Goal: Task Accomplishment & Management: Manage account settings

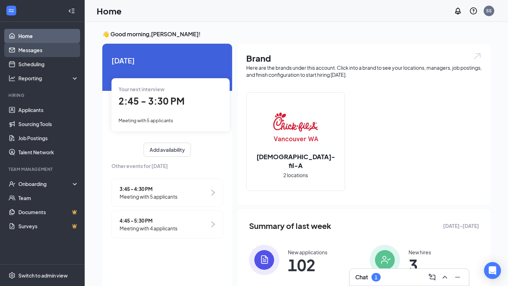
click at [48, 51] on link "Messages" at bounding box center [48, 50] width 60 height 14
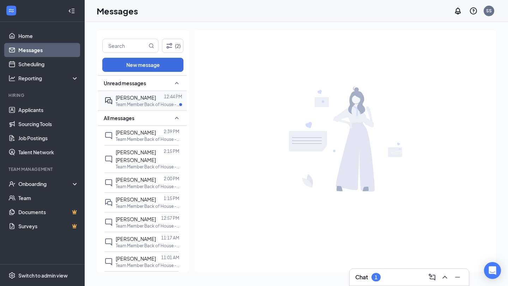
click at [139, 102] on p "Team Member Back of House - [GEOGRAPHIC_DATA] at [GEOGRAPHIC_DATA] In-Line DT" at bounding box center [147, 105] width 63 height 6
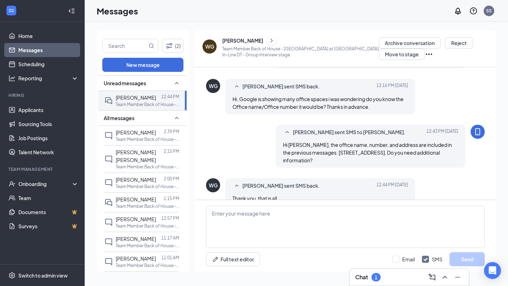
scroll to position [204, 0]
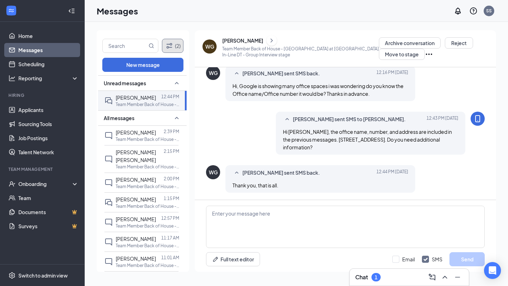
click at [168, 51] on button "(2)" at bounding box center [172, 46] width 21 height 14
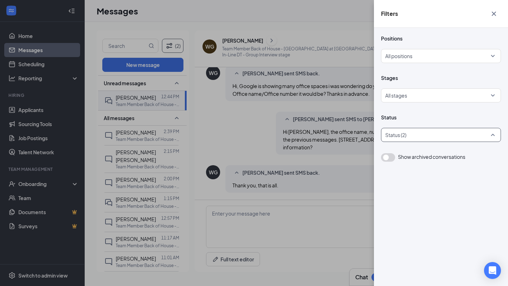
click at [409, 139] on div at bounding box center [436, 134] width 109 height 11
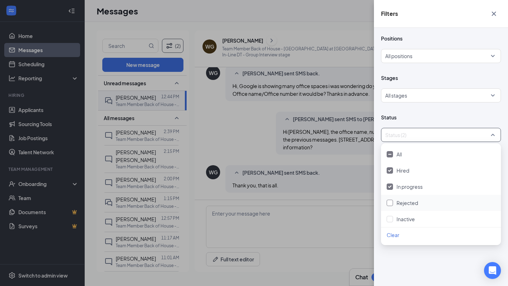
click at [388, 206] on div at bounding box center [389, 203] width 6 height 6
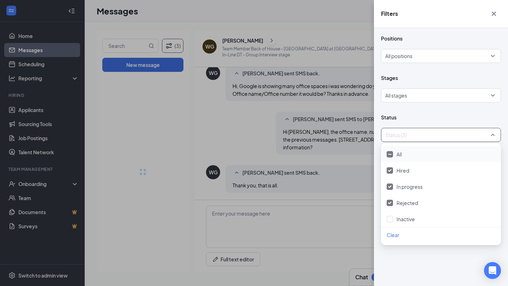
click at [389, 217] on div at bounding box center [389, 219] width 6 height 6
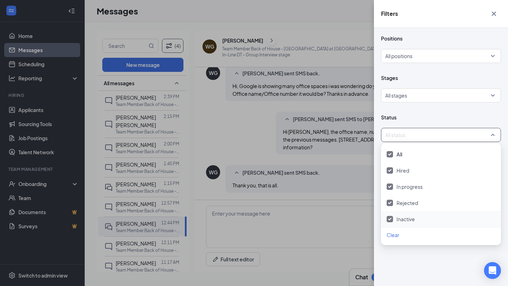
click at [294, 180] on div "Filters Positions All positions Stages All stages Status All status Show archiv…" at bounding box center [254, 143] width 508 height 286
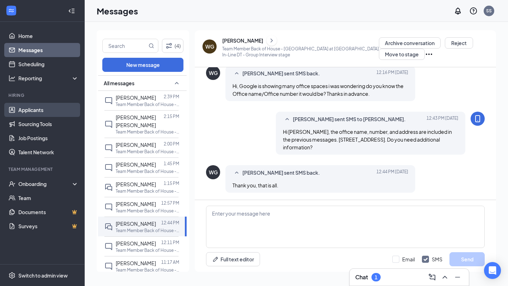
click at [39, 113] on link "Applicants" at bounding box center [48, 110] width 60 height 14
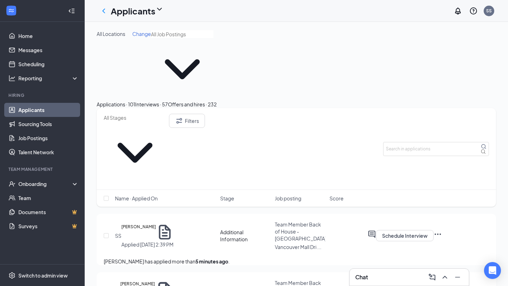
click at [155, 114] on input "text" at bounding box center [135, 118] width 62 height 8
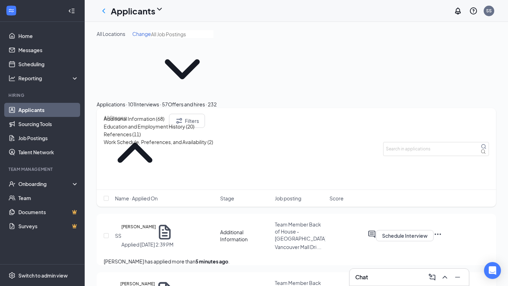
click at [168, 100] on div "Interviews · 57" at bounding box center [151, 104] width 33 height 8
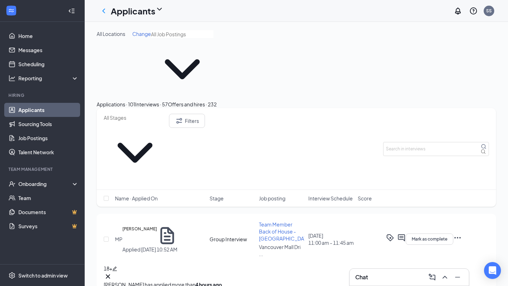
click at [135, 100] on div "Applications · 101" at bounding box center [116, 104] width 38 height 8
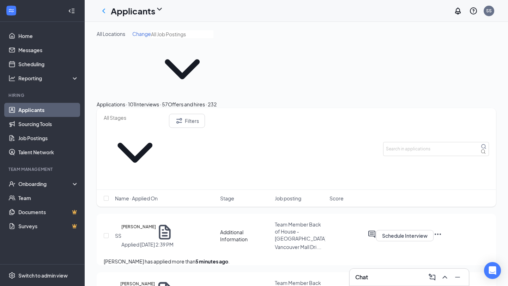
click at [143, 114] on input "text" at bounding box center [135, 118] width 62 height 8
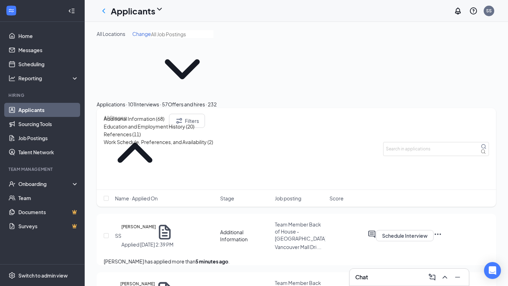
click at [238, 38] on div "All Locations Change" at bounding box center [296, 65] width 399 height 70
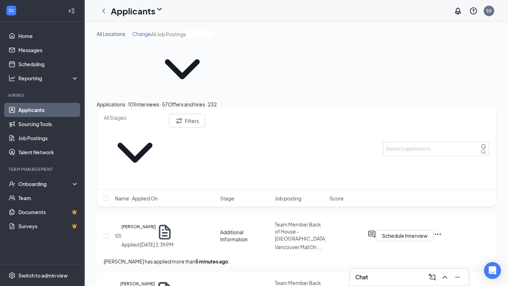
click at [153, 195] on span "Name · Applied On" at bounding box center [136, 198] width 43 height 7
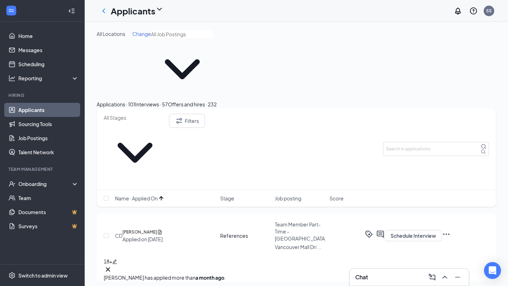
click at [153, 195] on span "Name · Applied On" at bounding box center [136, 198] width 43 height 7
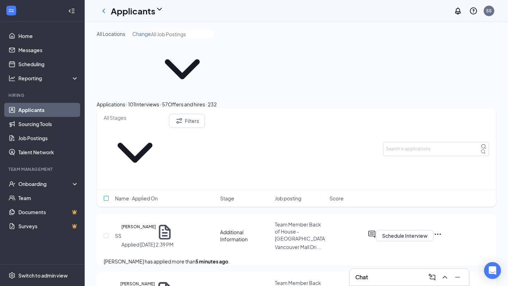
click at [106, 196] on input "checkbox" at bounding box center [106, 198] width 5 height 5
checkbox input "true"
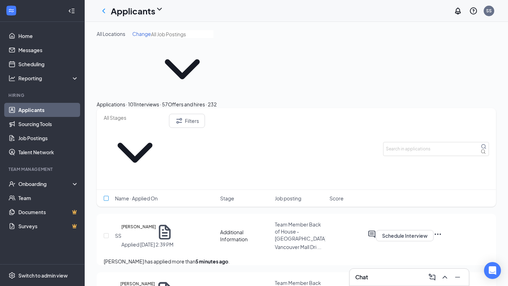
checkbox input "true"
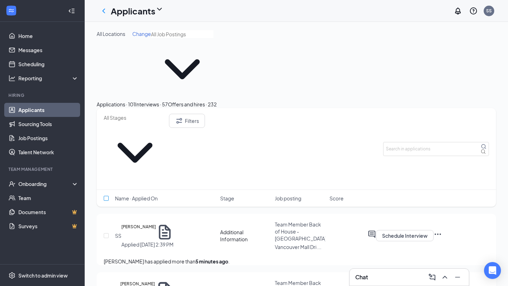
checkbox input "true"
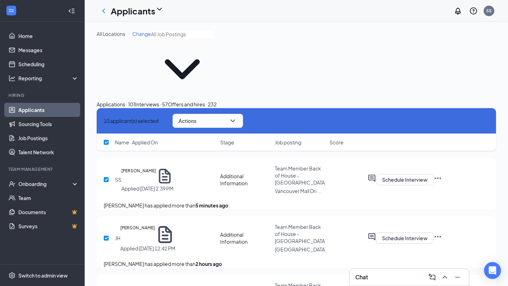
click at [104, 121] on icon "Cross" at bounding box center [104, 121] width 0 height 0
checkbox input "false"
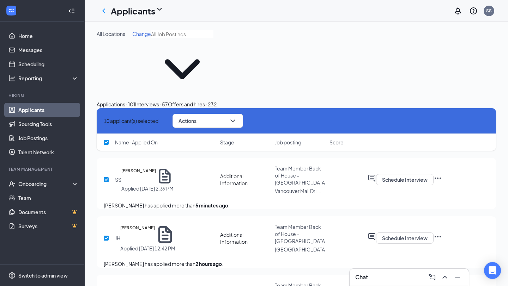
checkbox input "false"
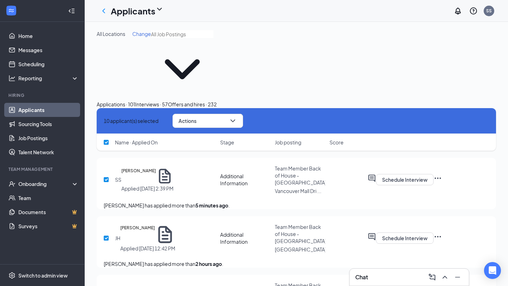
checkbox input "false"
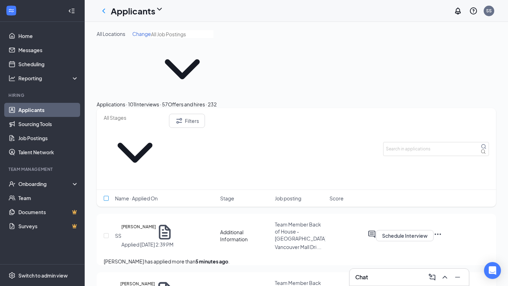
click at [106, 196] on input "checkbox" at bounding box center [106, 198] width 5 height 5
checkbox input "true"
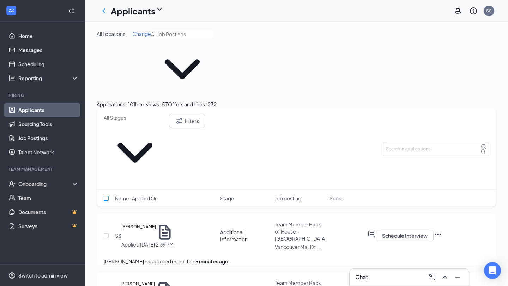
checkbox input "true"
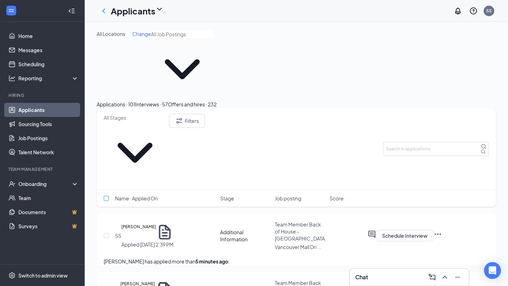
checkbox input "true"
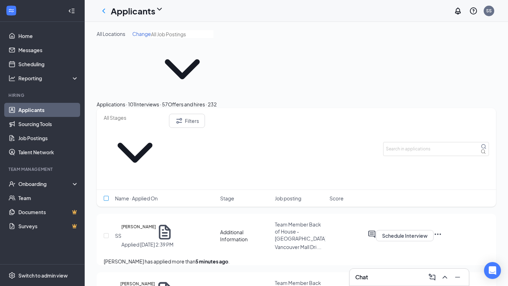
checkbox input "true"
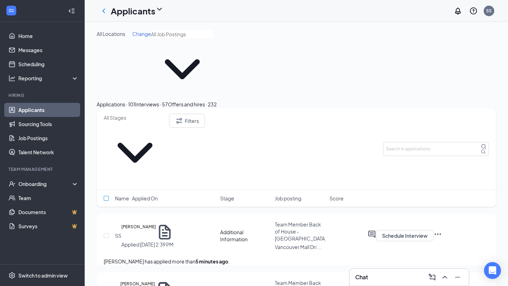
checkbox input "true"
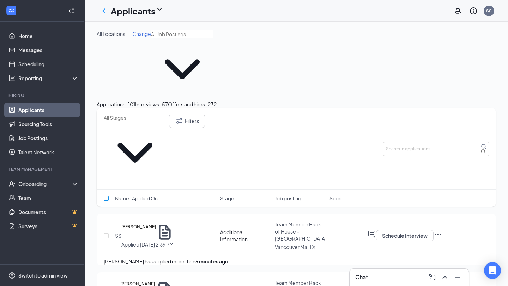
checkbox input "true"
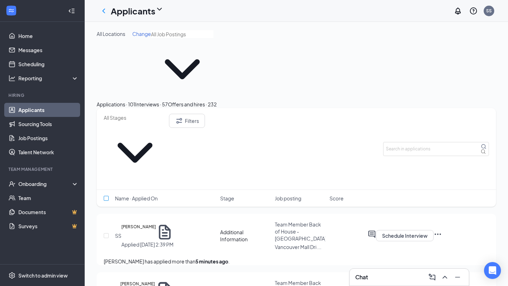
checkbox input "true"
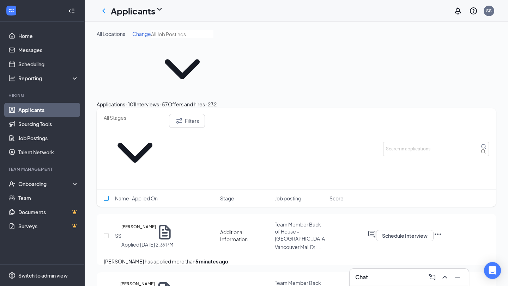
checkbox input "true"
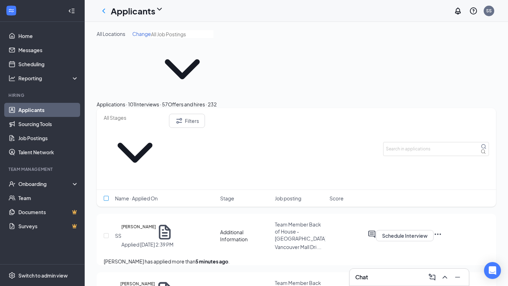
checkbox input "true"
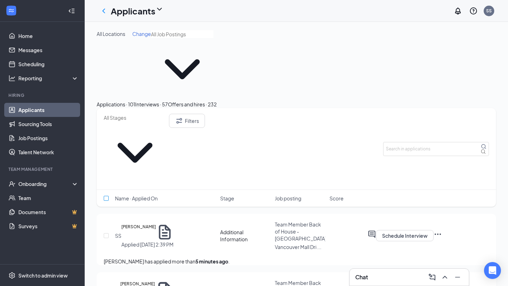
checkbox input "true"
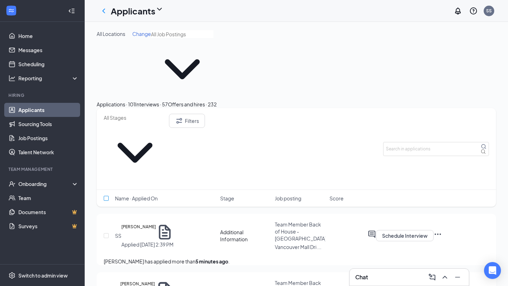
checkbox input "true"
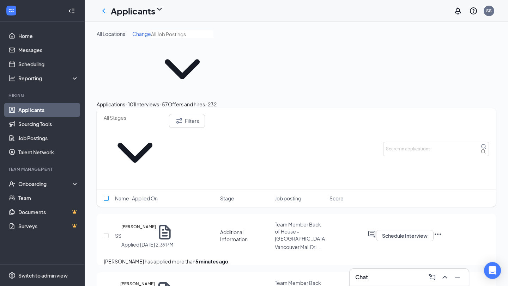
checkbox input "true"
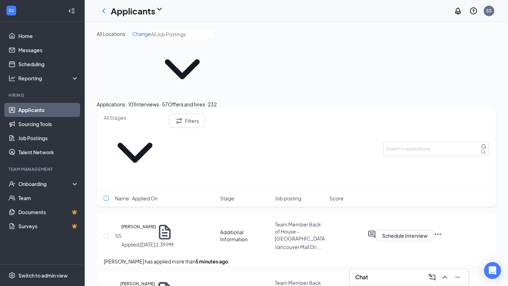
checkbox input "true"
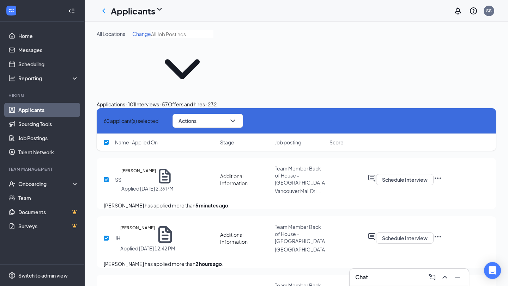
click at [107, 177] on input "checkbox" at bounding box center [106, 179] width 5 height 5
checkbox input "false"
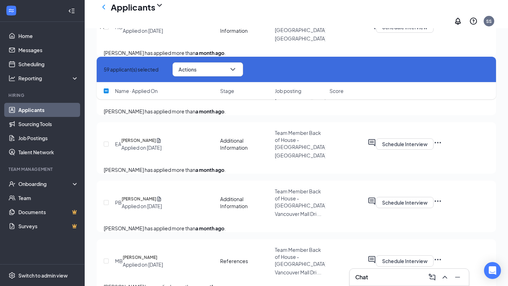
scroll to position [4710, 0]
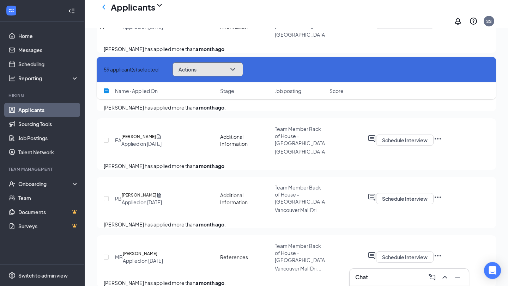
click at [228, 73] on button "Actions" at bounding box center [207, 69] width 70 height 14
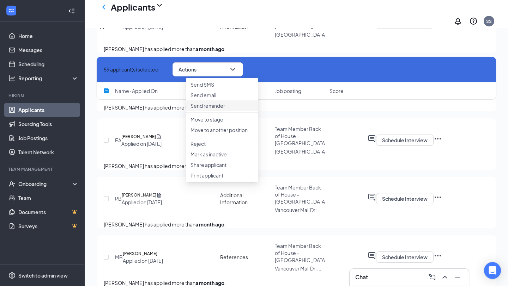
click at [222, 109] on p "Send reminder" at bounding box center [221, 105] width 63 height 7
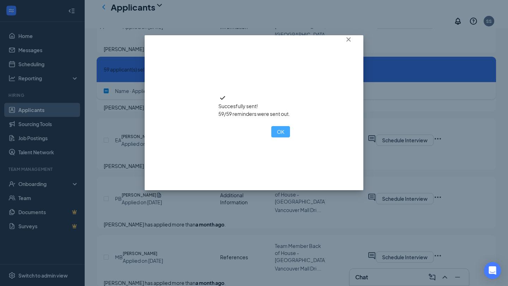
click at [271, 137] on button "OK" at bounding box center [280, 131] width 19 height 11
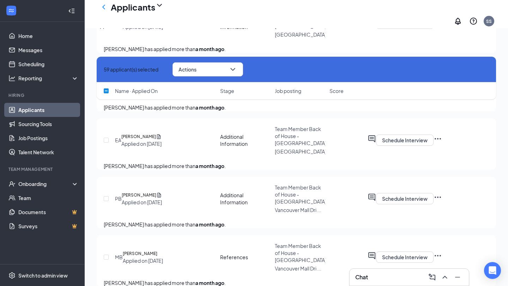
click at [104, 69] on icon "Cross" at bounding box center [104, 69] width 0 height 0
checkbox input "false"
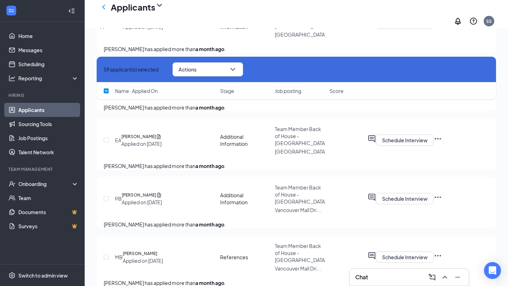
checkbox input "false"
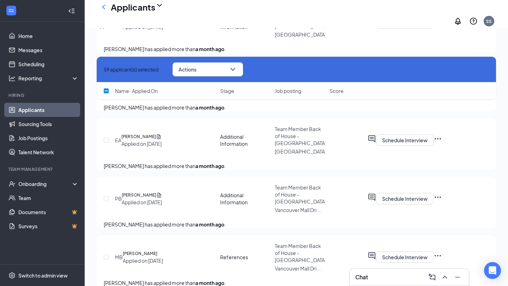
checkbox input "false"
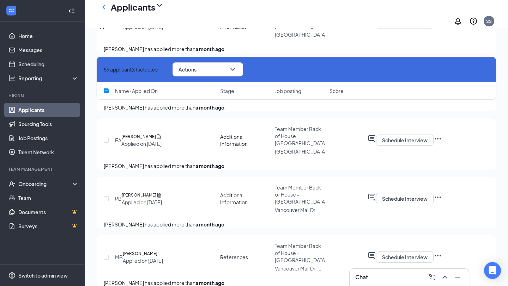
checkbox input "false"
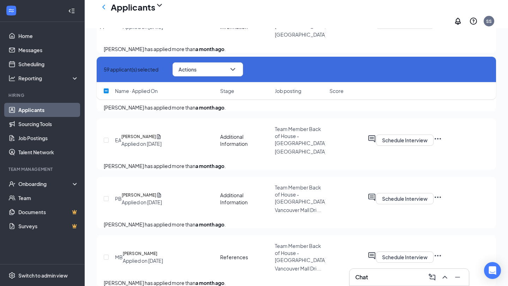
checkbox input "false"
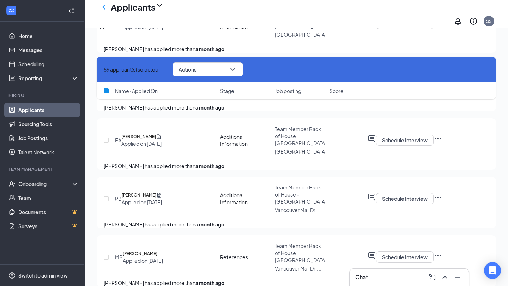
checkbox input "false"
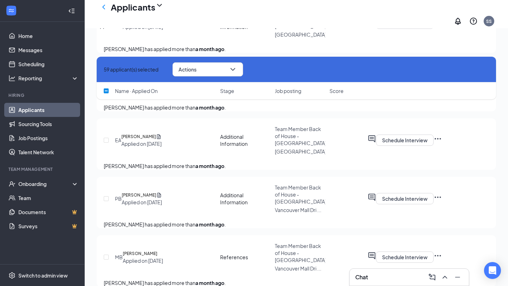
checkbox input "false"
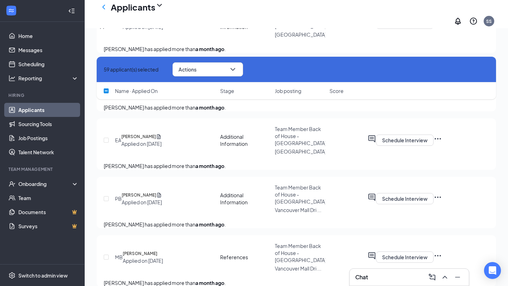
checkbox input "false"
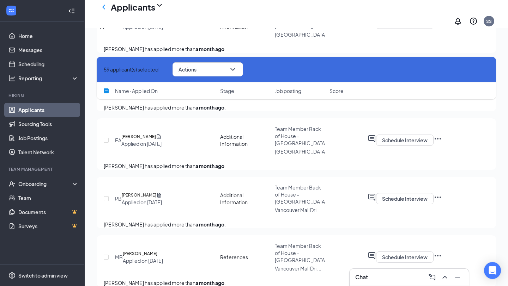
checkbox input "false"
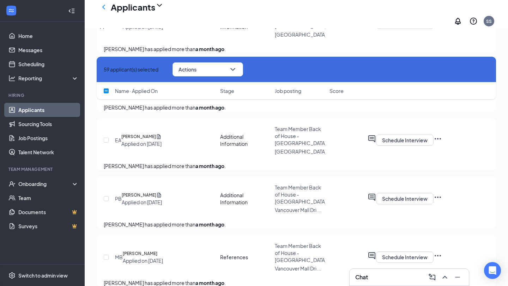
checkbox input "false"
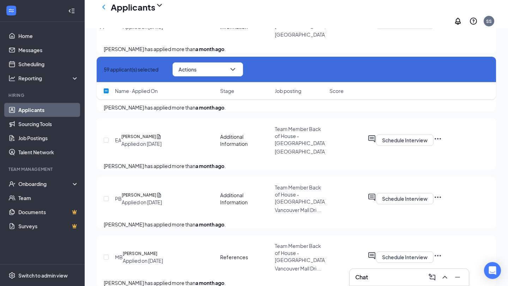
checkbox input "false"
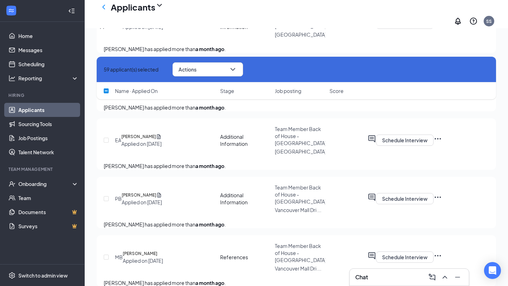
checkbox input "false"
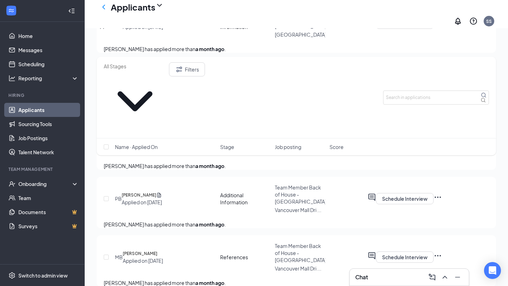
click at [108, 68] on span at bounding box center [135, 97] width 62 height 70
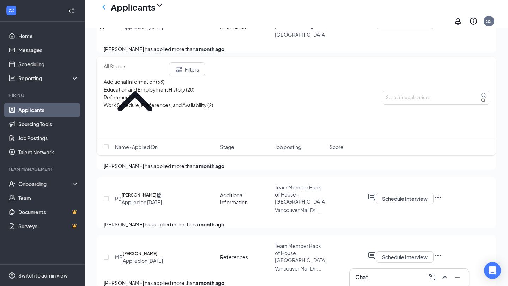
click at [108, 68] on span at bounding box center [135, 97] width 62 height 70
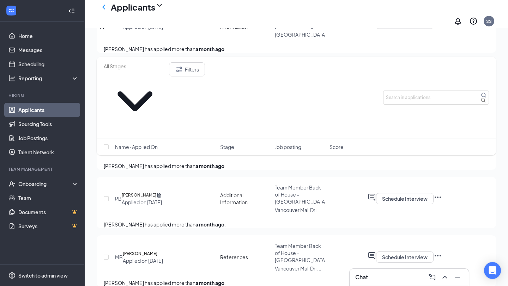
click at [108, 68] on span at bounding box center [135, 97] width 62 height 70
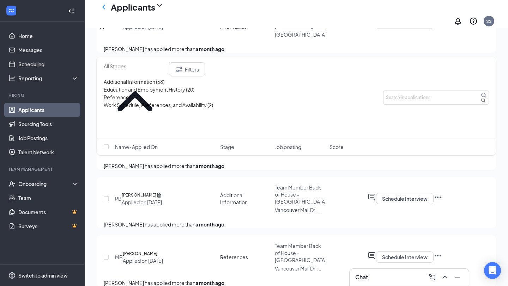
click at [108, 68] on span at bounding box center [135, 97] width 62 height 70
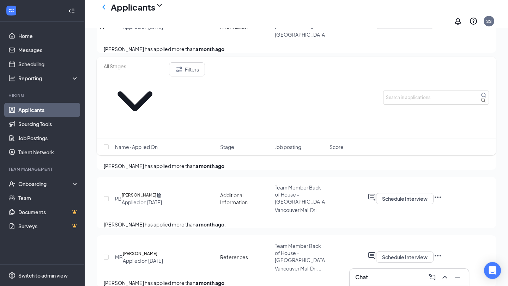
click at [146, 143] on span "Name · Applied On" at bounding box center [136, 146] width 43 height 7
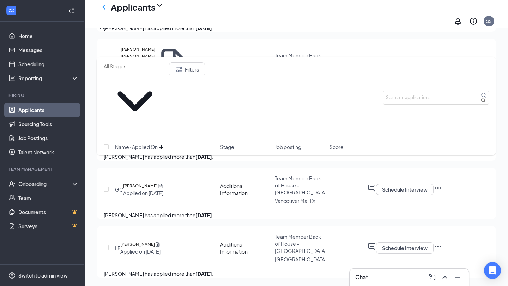
click at [146, 143] on span "Name · Applied On" at bounding box center [136, 146] width 43 height 7
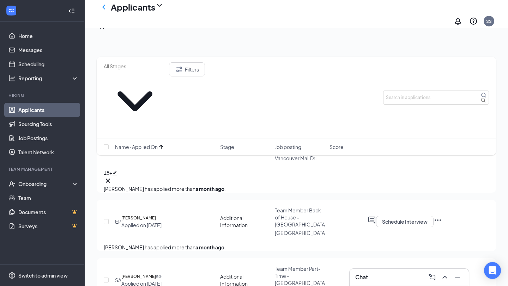
scroll to position [0, 0]
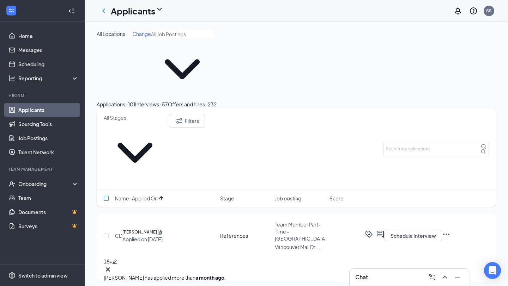
click at [109, 196] on input "checkbox" at bounding box center [106, 198] width 5 height 5
checkbox input "true"
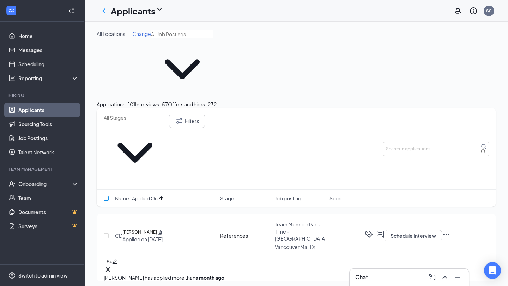
checkbox input "true"
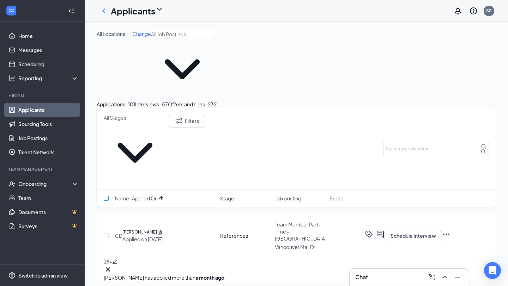
checkbox input "true"
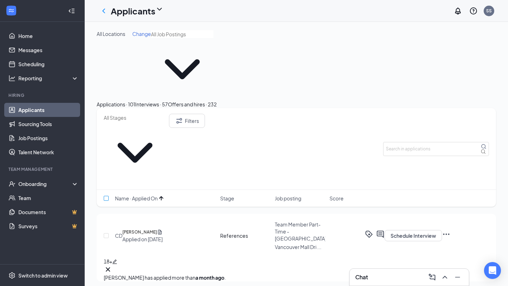
checkbox input "true"
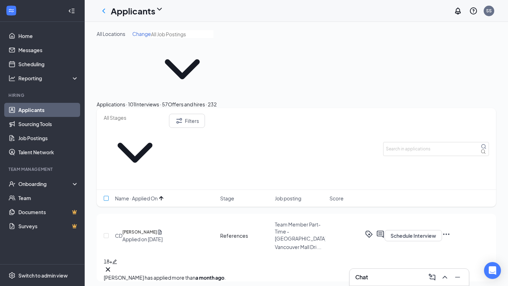
checkbox input "true"
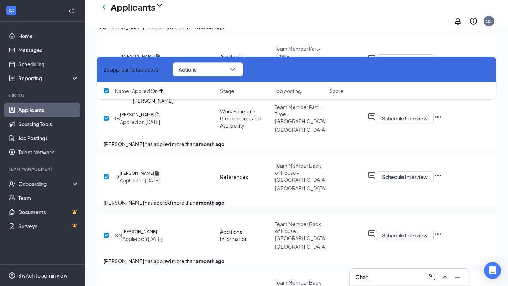
scroll to position [1080, 0]
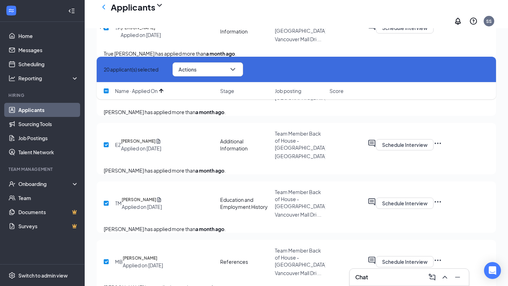
checkbox input "false"
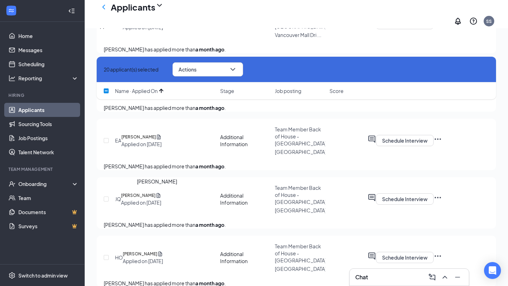
scroll to position [1318, 0]
click at [105, 84] on input "checkbox" at bounding box center [106, 81] width 5 height 5
checkbox input "true"
click at [107, 143] on input "checkbox" at bounding box center [106, 140] width 5 height 5
checkbox input "true"
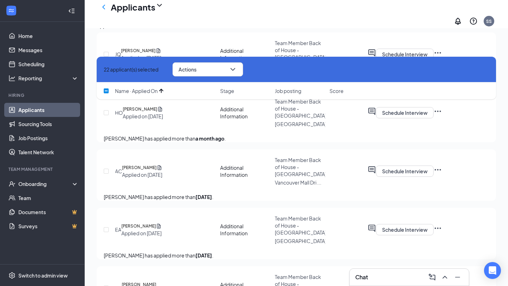
scroll to position [1463, 0]
click at [107, 56] on input "checkbox" at bounding box center [106, 53] width 5 height 5
checkbox input "true"
click at [107, 115] on input "checkbox" at bounding box center [106, 112] width 5 height 5
checkbox input "true"
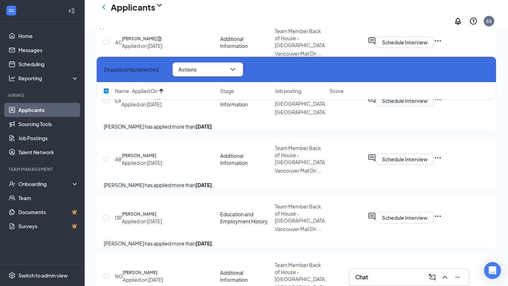
scroll to position [1673, 0]
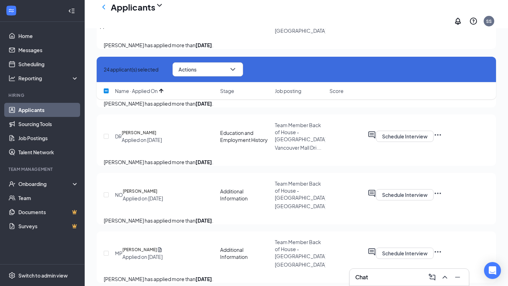
checkbox input "true"
click at [107, 22] on input "checkbox" at bounding box center [106, 19] width 5 height 5
checkbox input "true"
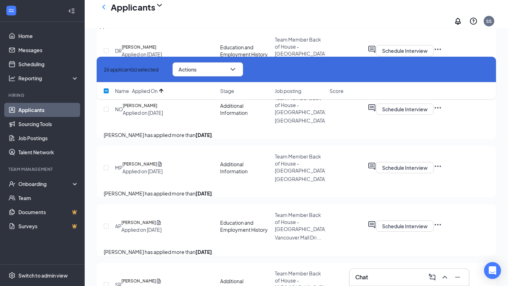
scroll to position [1760, 0]
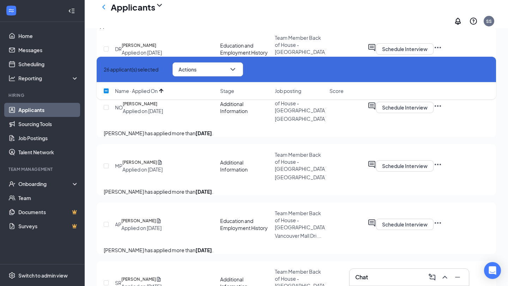
checkbox input "true"
click at [108, 51] on input "checkbox" at bounding box center [106, 49] width 5 height 5
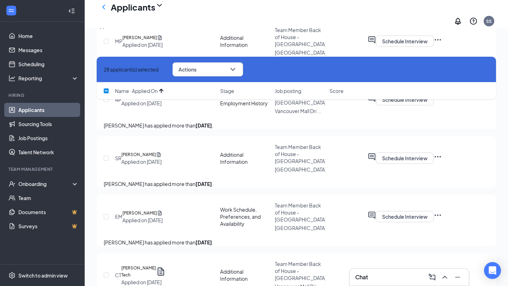
scroll to position [1885, 0]
checkbox input "false"
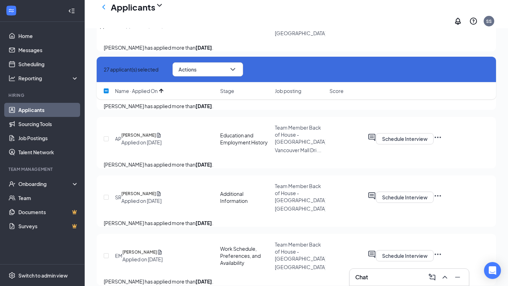
scroll to position [1783, 0]
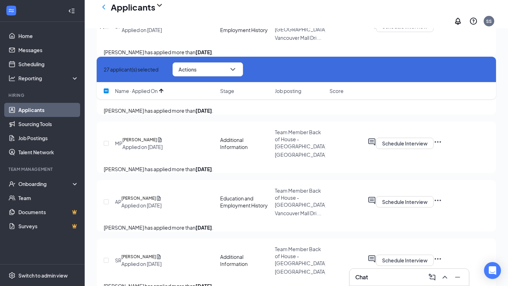
checkbox input "false"
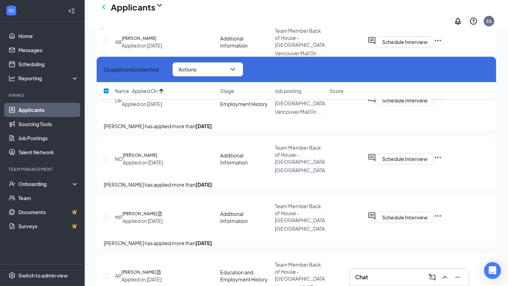
checkbox input "false"
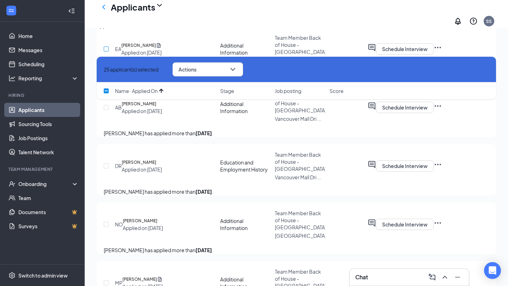
scroll to position [1627, 0]
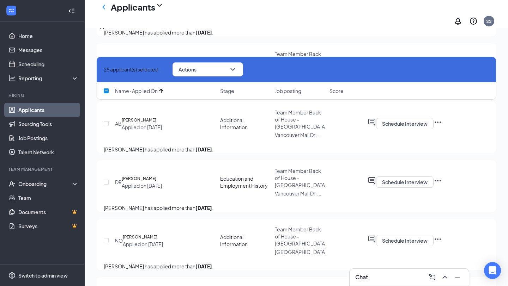
click at [106, 9] on input "checkbox" at bounding box center [106, 6] width 5 height 5
checkbox input "false"
click at [211, 70] on button "Actions" at bounding box center [207, 69] width 70 height 14
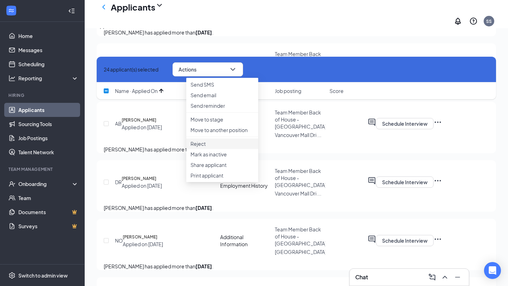
click at [210, 147] on p "Reject" at bounding box center [221, 143] width 63 height 7
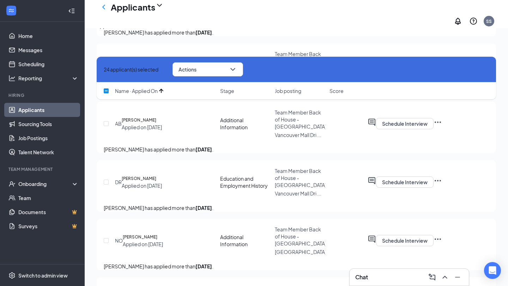
click at [104, 69] on icon "Cross" at bounding box center [104, 69] width 0 height 0
checkbox input "false"
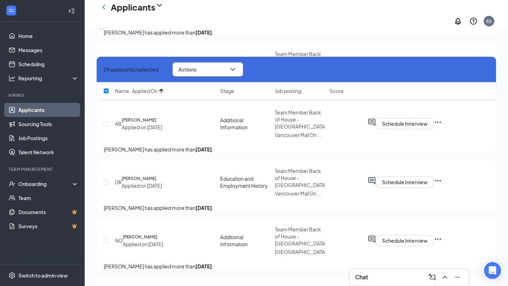
checkbox input "false"
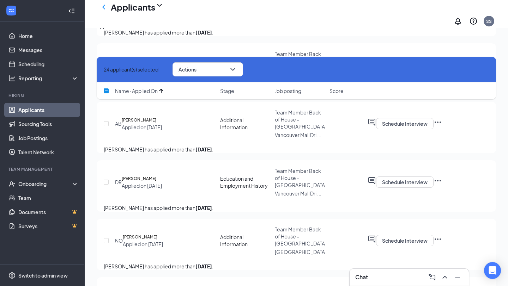
checkbox input "false"
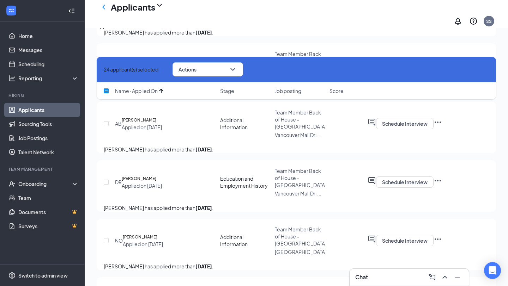
checkbox input "false"
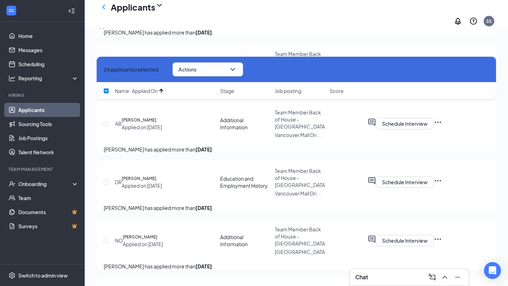
checkbox input "false"
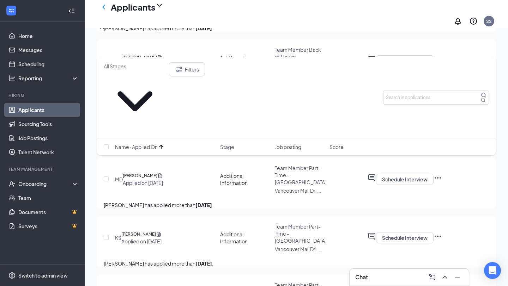
scroll to position [1634, 0]
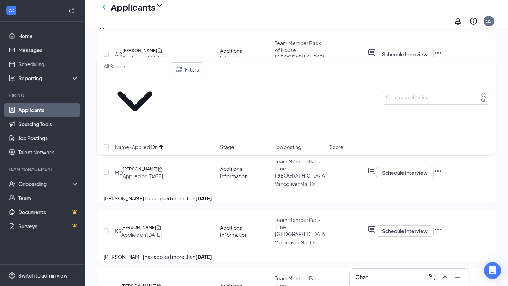
click at [167, 30] on div "Interviews · 57" at bounding box center [150, 26] width 33 height 8
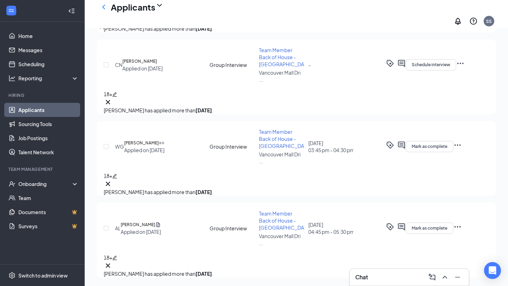
scroll to position [638, 0]
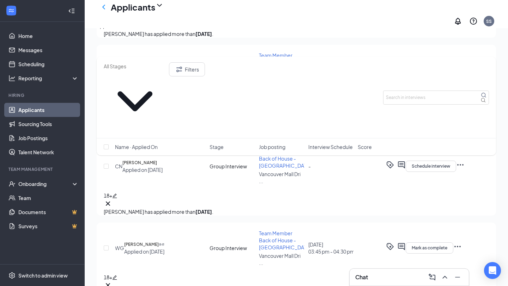
click at [119, 30] on div "Applications · 90" at bounding box center [116, 26] width 38 height 8
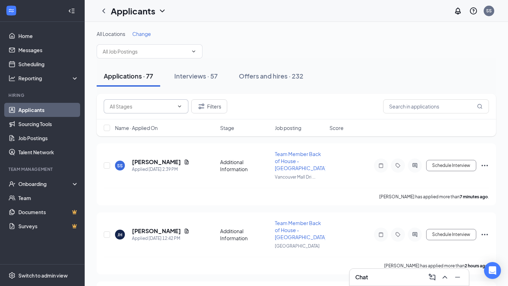
click at [154, 107] on input "text" at bounding box center [142, 107] width 64 height 8
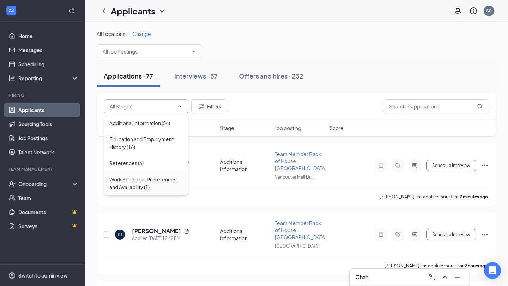
click at [150, 182] on div "Work Schedule, Preferences, and Availability (1)" at bounding box center [145, 184] width 73 height 16
type input "Work Schedule, Preferences, and Availability (1)"
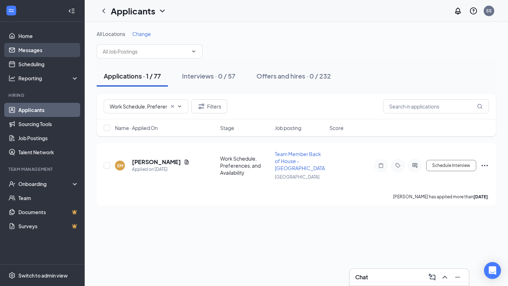
click at [42, 49] on link "Messages" at bounding box center [48, 50] width 60 height 14
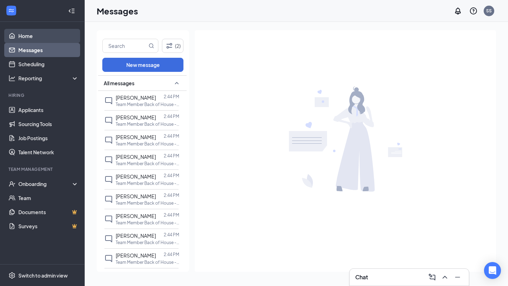
click at [27, 35] on link "Home" at bounding box center [48, 36] width 60 height 14
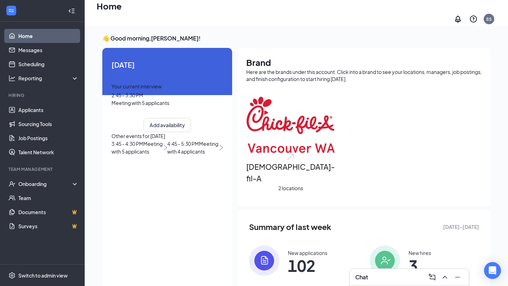
scroll to position [58, 0]
